Goal: Task Accomplishment & Management: Manage account settings

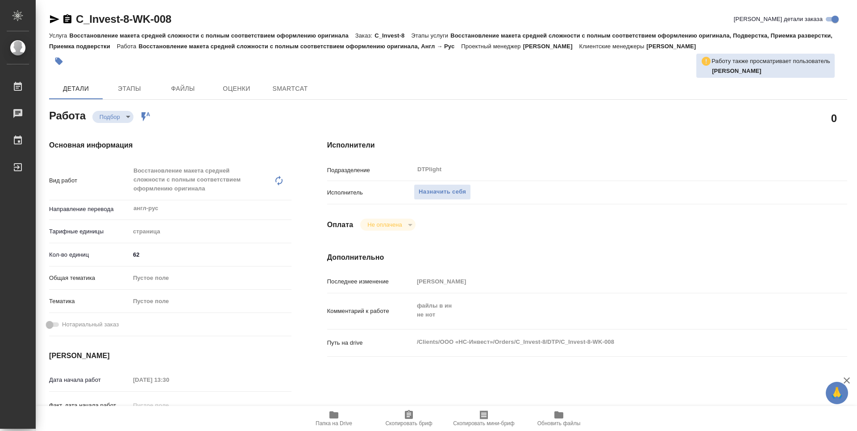
type textarea "x"
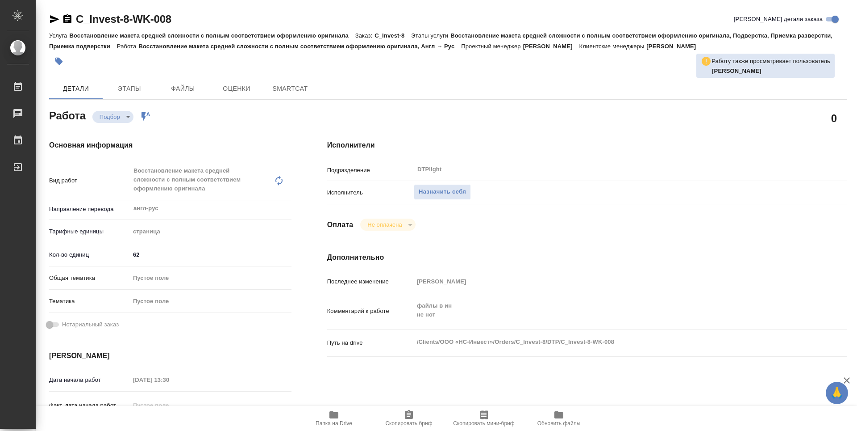
type textarea "x"
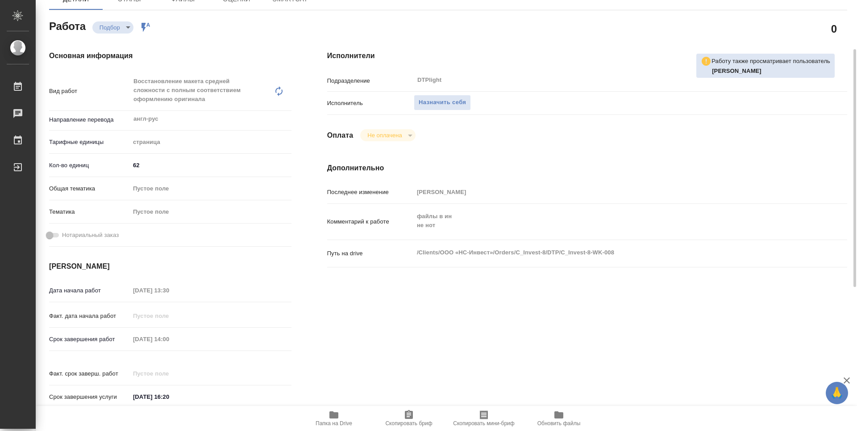
type textarea "x"
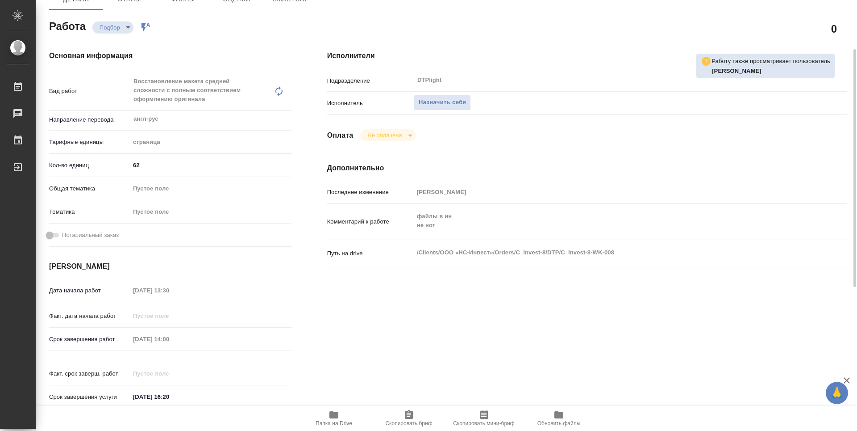
scroll to position [313, 0]
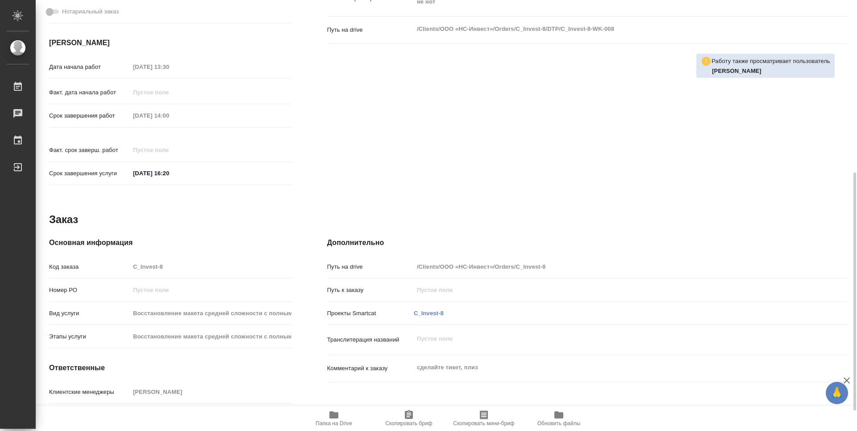
type textarea "x"
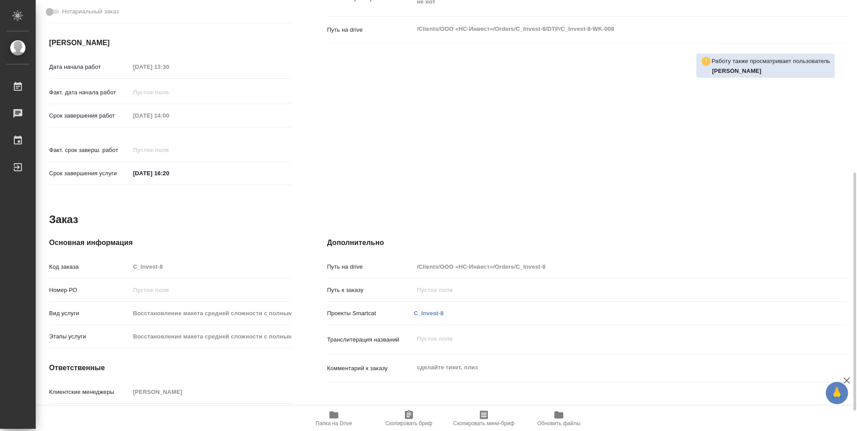
click at [344, 413] on span "Папка на Drive" at bounding box center [334, 417] width 64 height 17
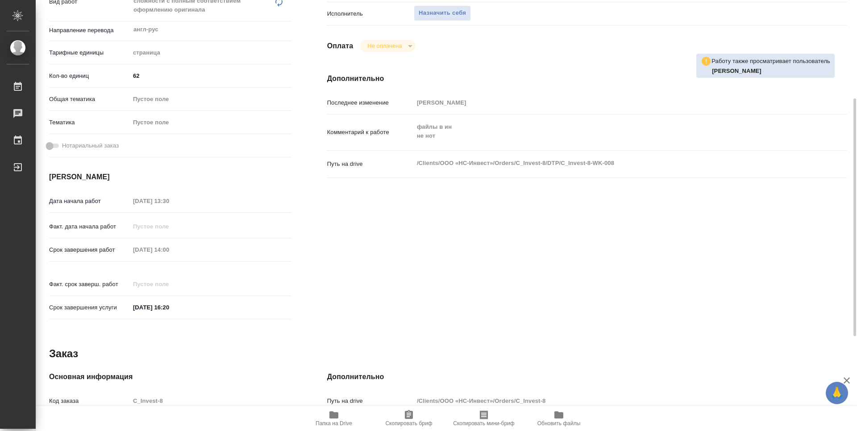
type textarea "x"
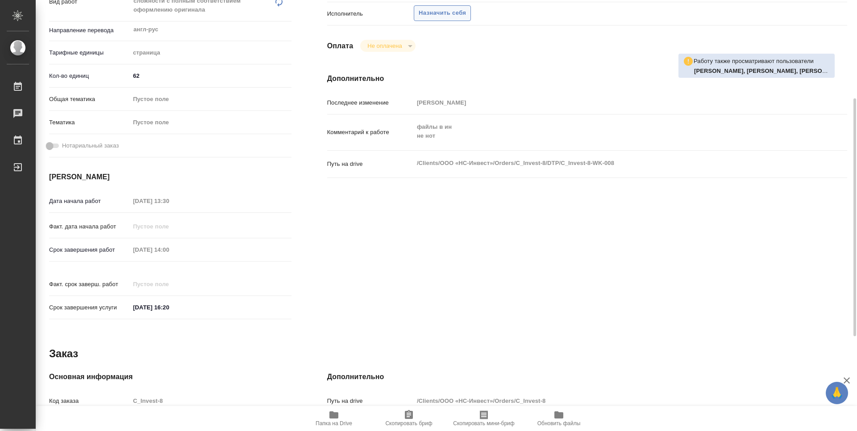
click at [434, 20] on button "Назначить себя" at bounding box center [442, 13] width 57 height 16
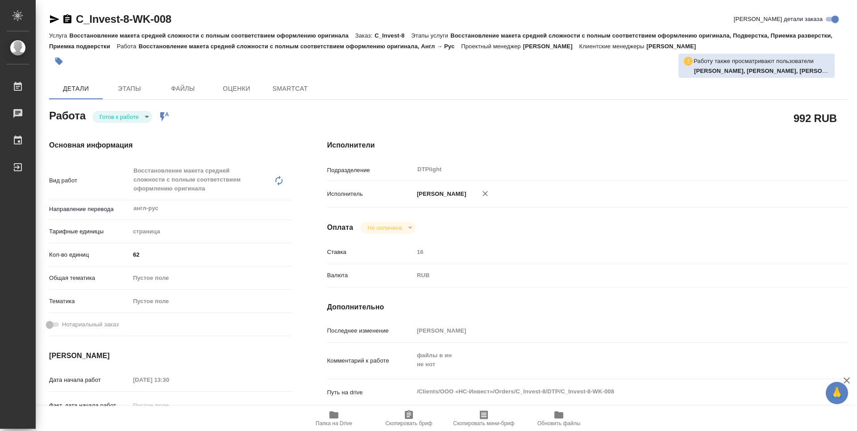
type textarea "x"
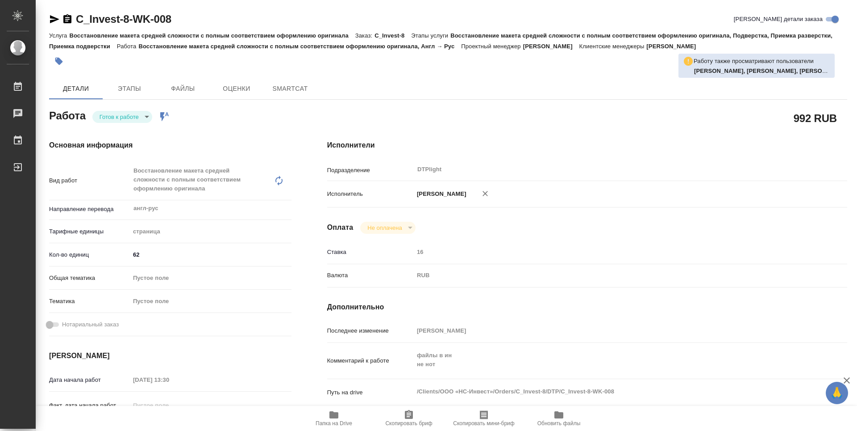
type textarea "x"
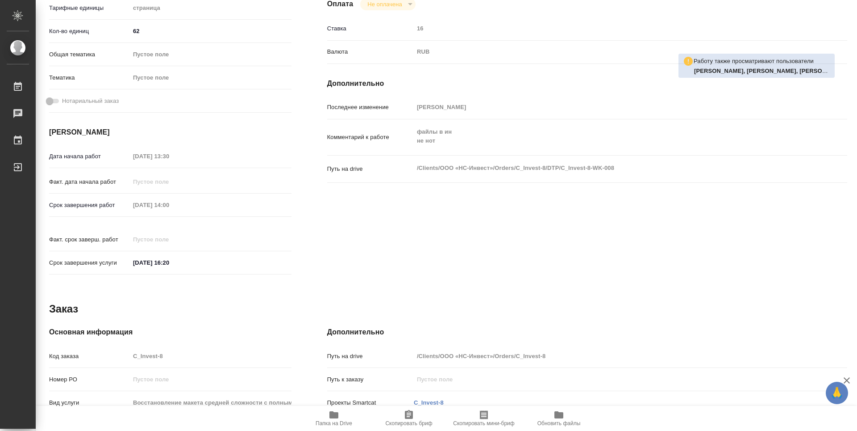
type textarea "x"
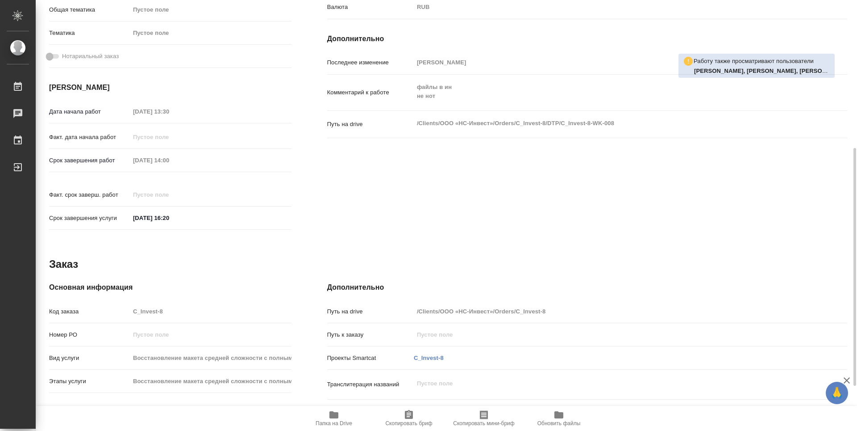
type textarea "x"
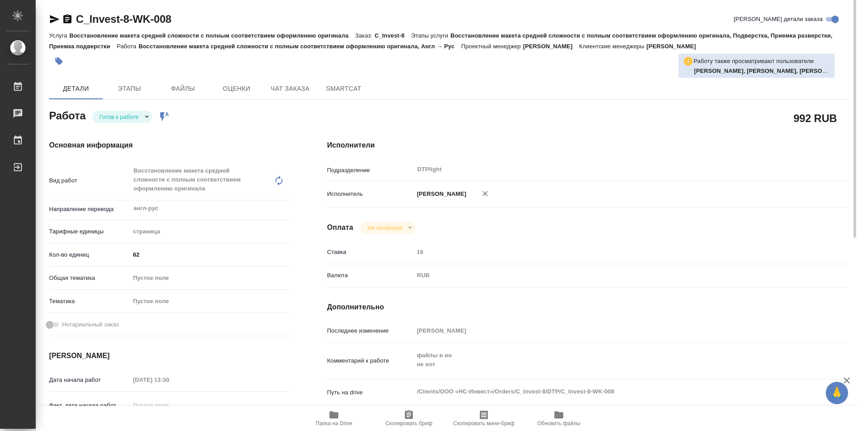
type textarea "x"
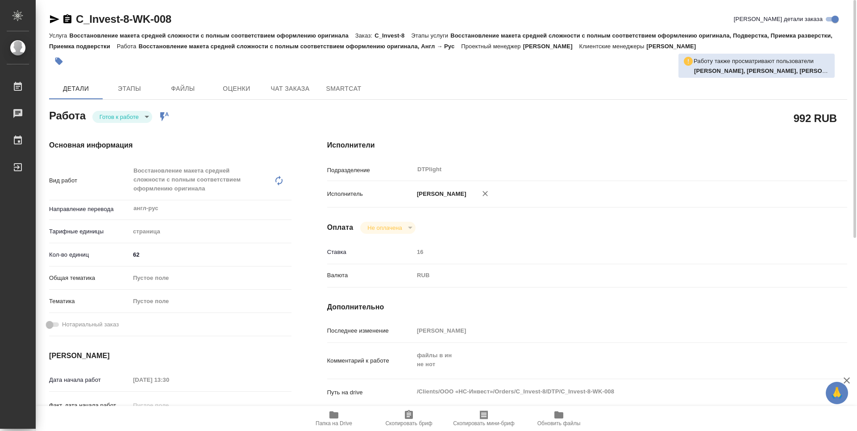
click at [148, 115] on body "🙏 .cls-1 fill:#fff; AWATERA Guselnikov Roman Работы Чаты График Выйти C_Invest-…" at bounding box center [428, 215] width 857 height 431
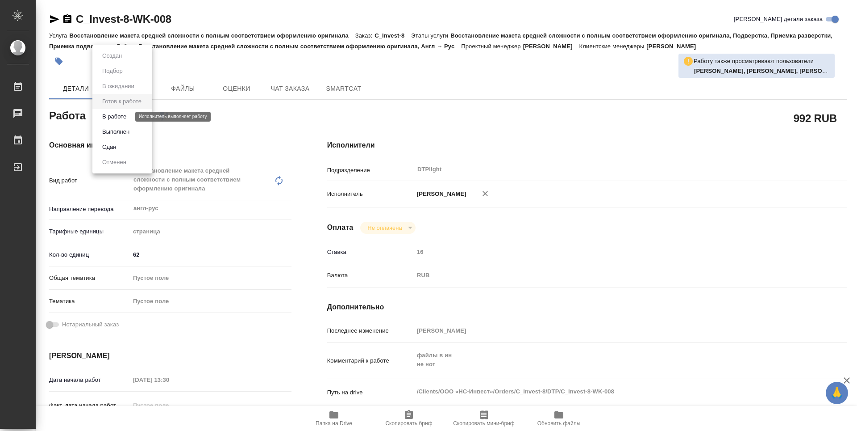
click at [116, 119] on button "В работе" at bounding box center [114, 117] width 29 height 10
type textarea "x"
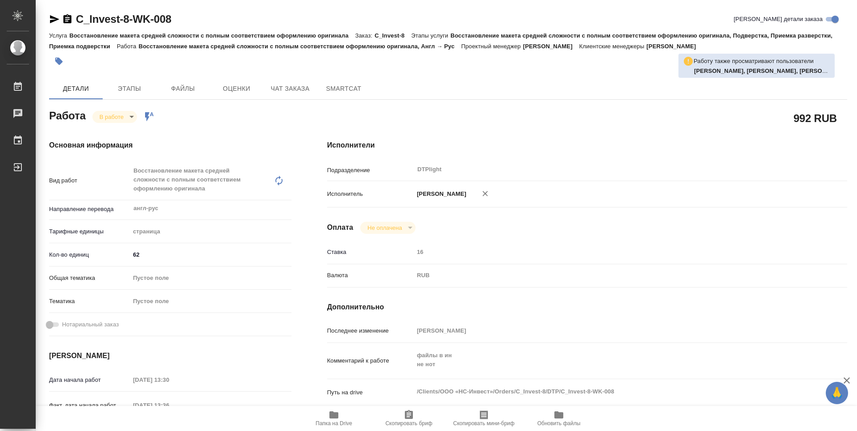
type textarea "x"
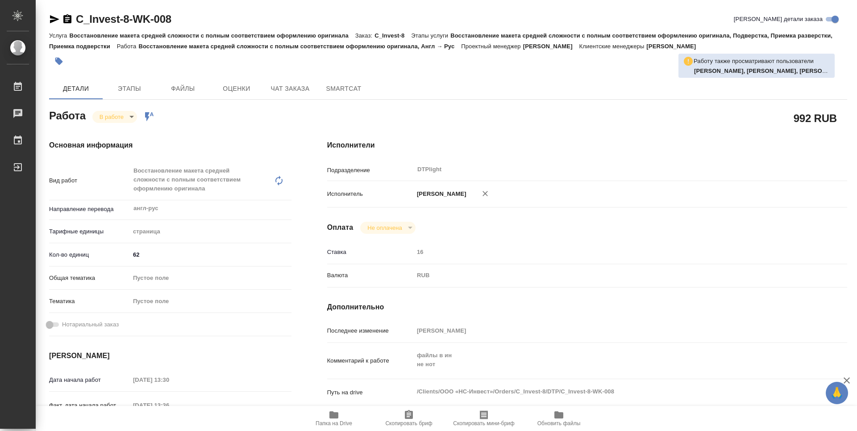
type textarea "x"
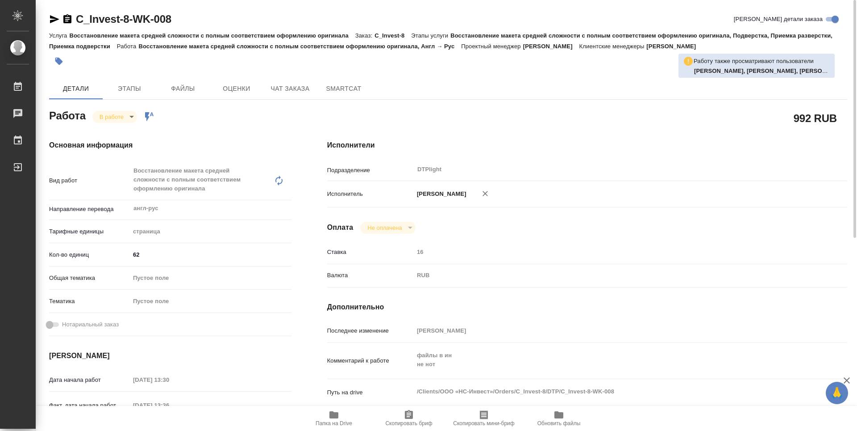
type textarea "x"
click at [67, 20] on icon "button" at bounding box center [67, 18] width 8 height 9
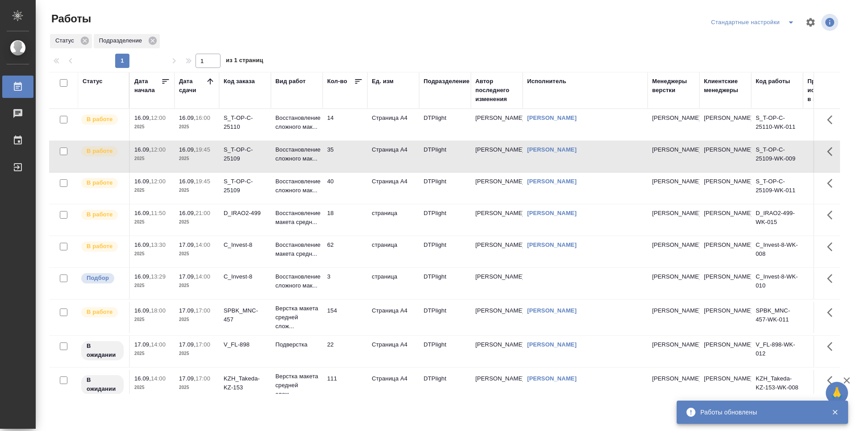
click at [309, 235] on td "Восстановление макета средн..." at bounding box center [297, 219] width 52 height 31
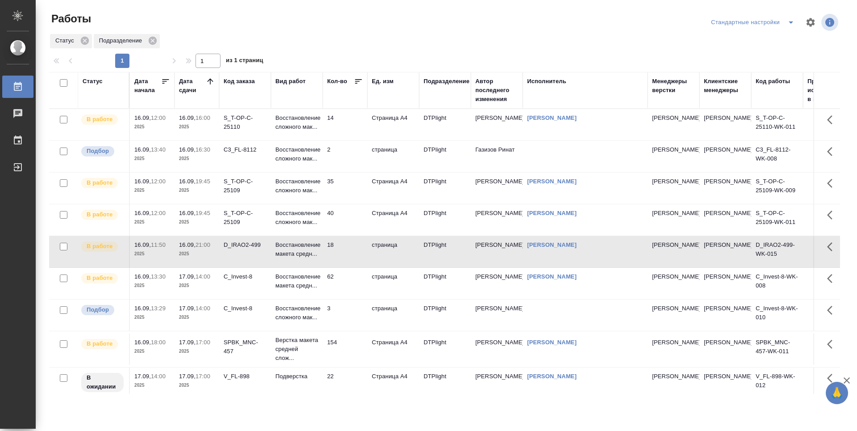
click at [350, 172] on td "2" at bounding box center [345, 156] width 45 height 31
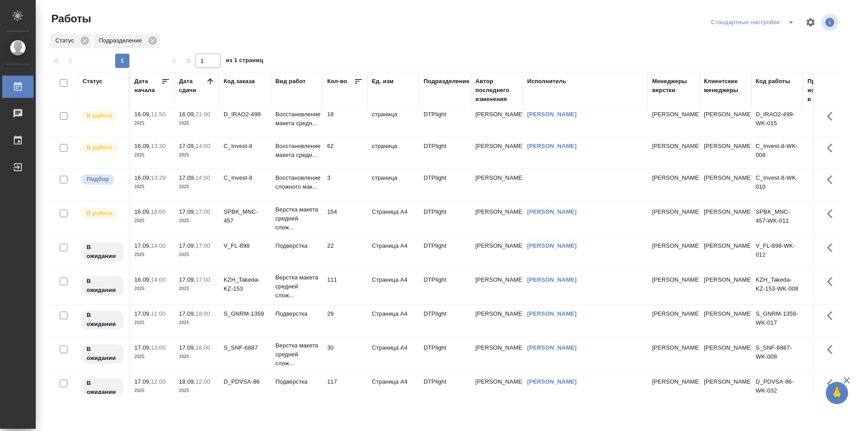
scroll to position [7, 0]
